Goal: Information Seeking & Learning: Learn about a topic

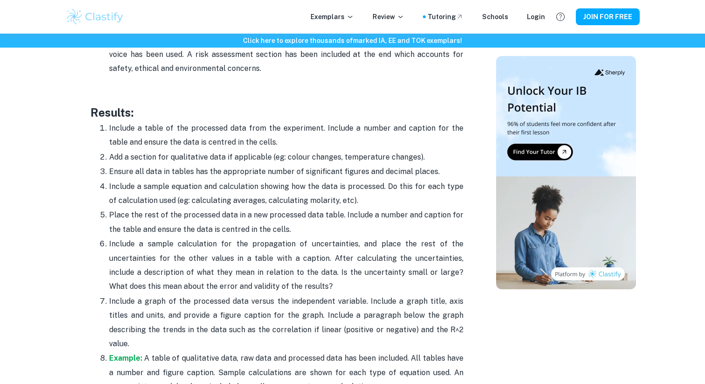
scroll to position [2082, 0]
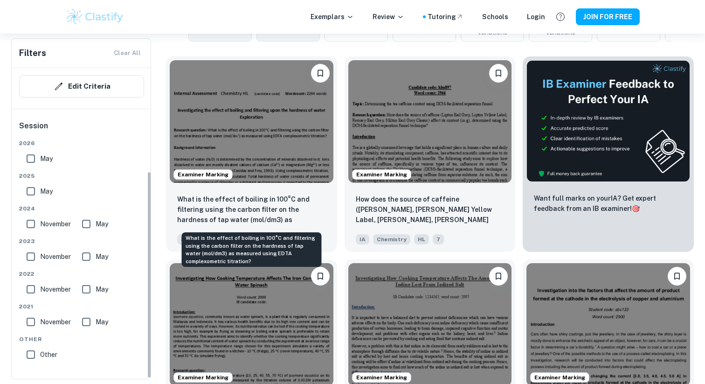
scroll to position [277, 0]
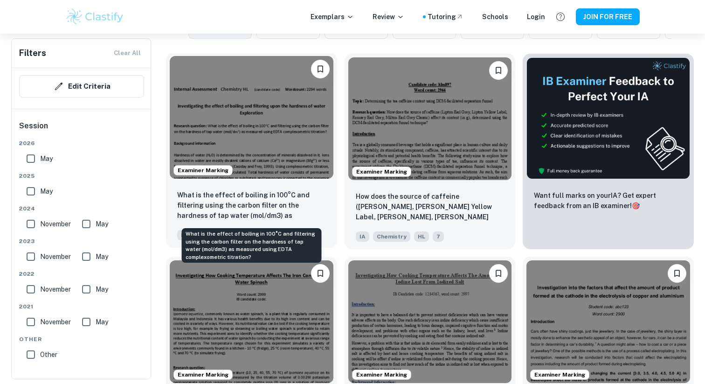
click at [297, 203] on p "What is the effect of boiling in 100°C and filtering using the carbon filter on…" at bounding box center [251, 206] width 149 height 32
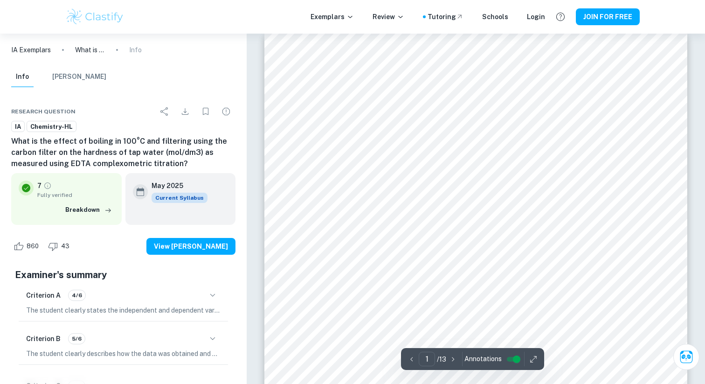
scroll to position [17, 0]
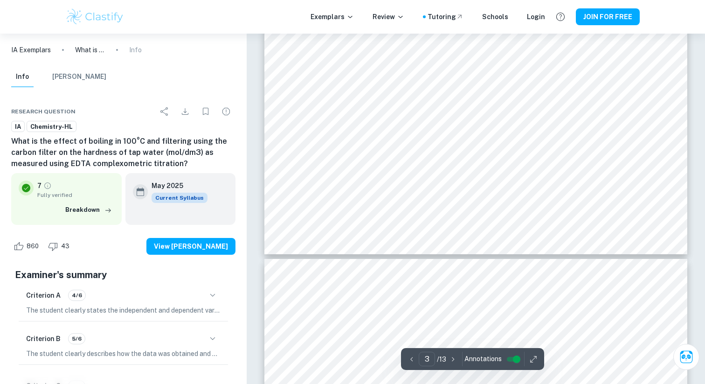
type input "4"
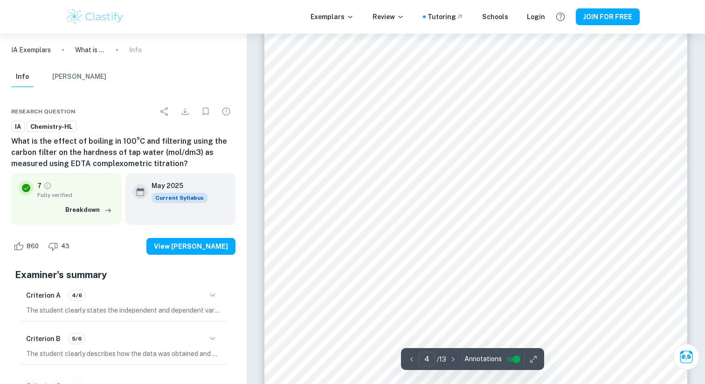
scroll to position [2049, 0]
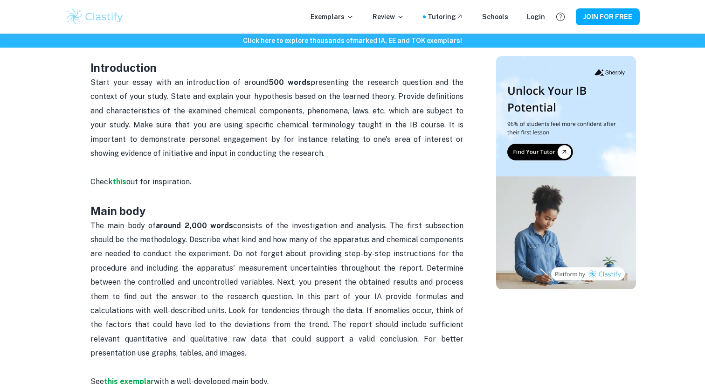
scroll to position [531, 0]
